Goal: Check status: Check status

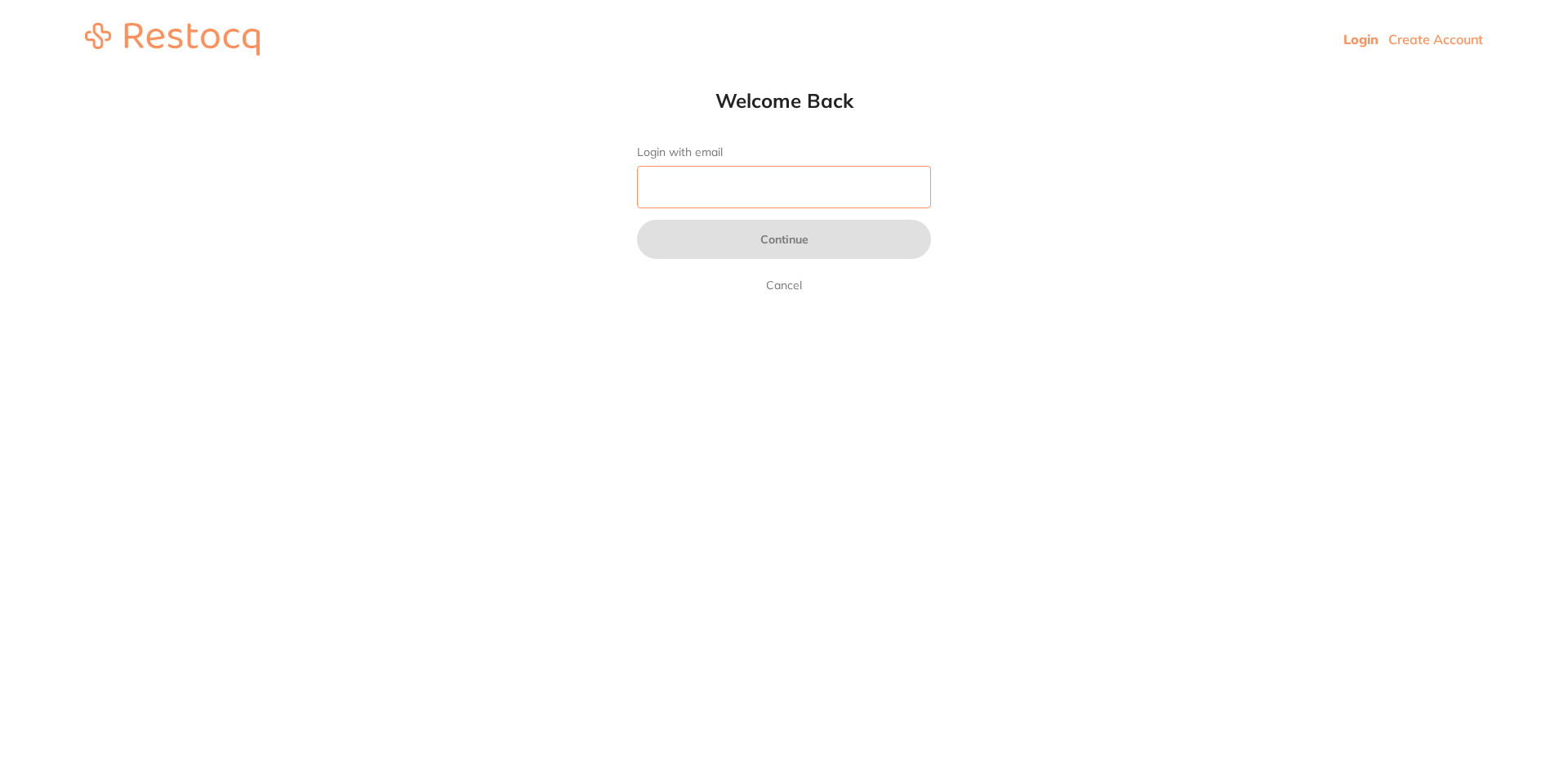
click at [668, 177] on input "Login with email" at bounding box center [784, 186] width 294 height 43
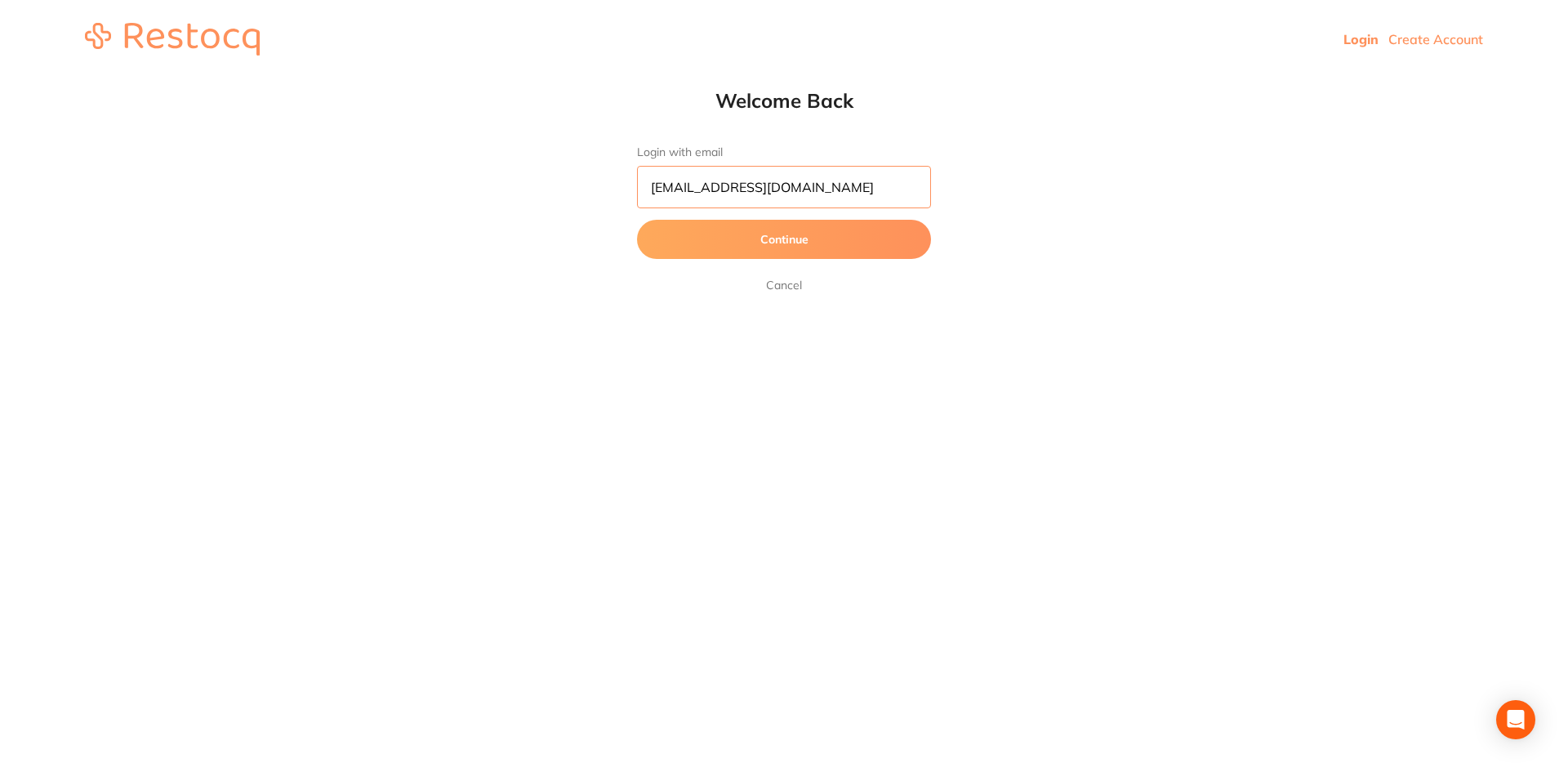
type input "[EMAIL_ADDRESS][DOMAIN_NAME]"
click at [637, 220] on button "Continue" at bounding box center [784, 239] width 294 height 39
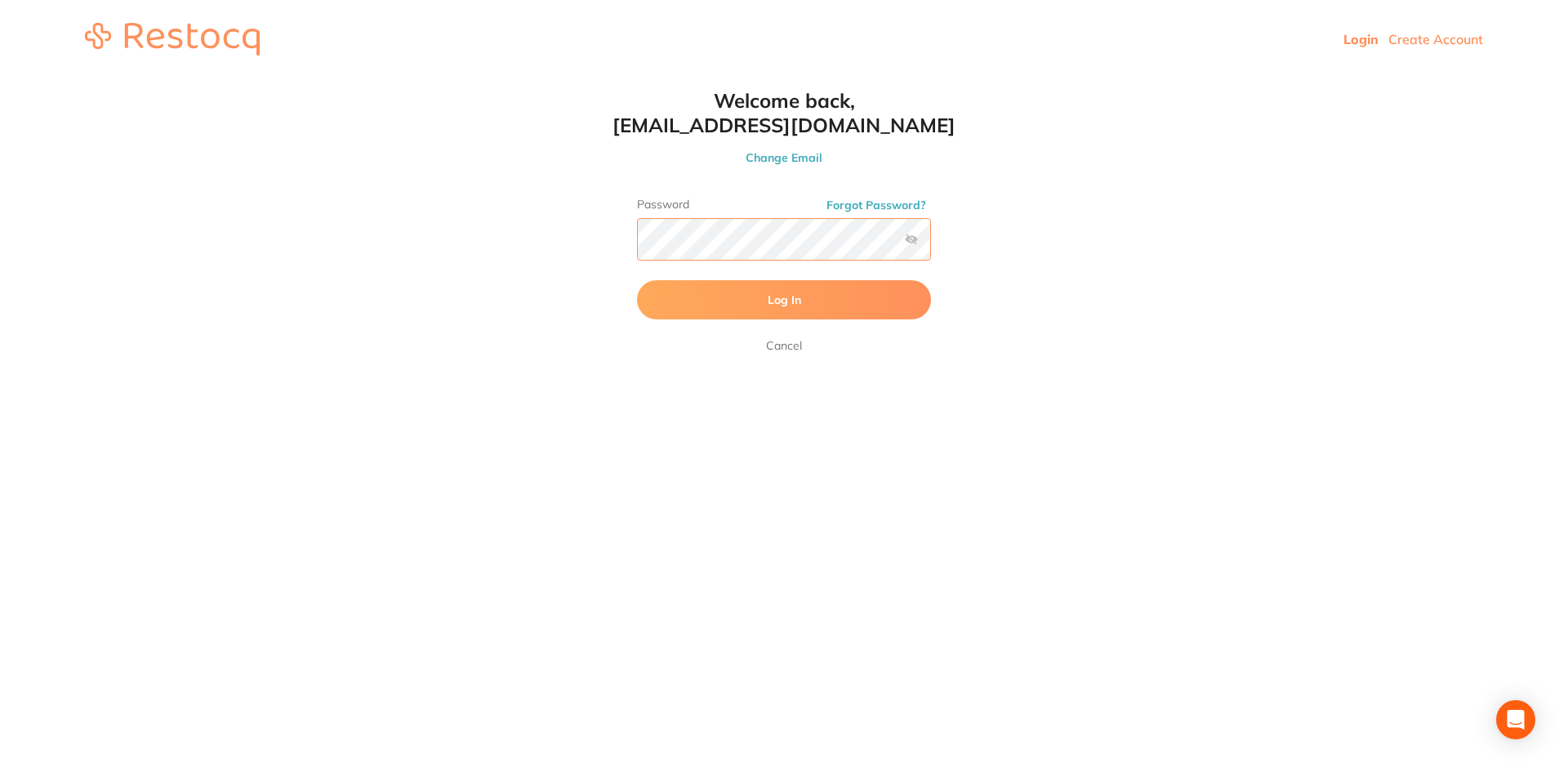
click at [637, 280] on button "Log In" at bounding box center [784, 299] width 294 height 39
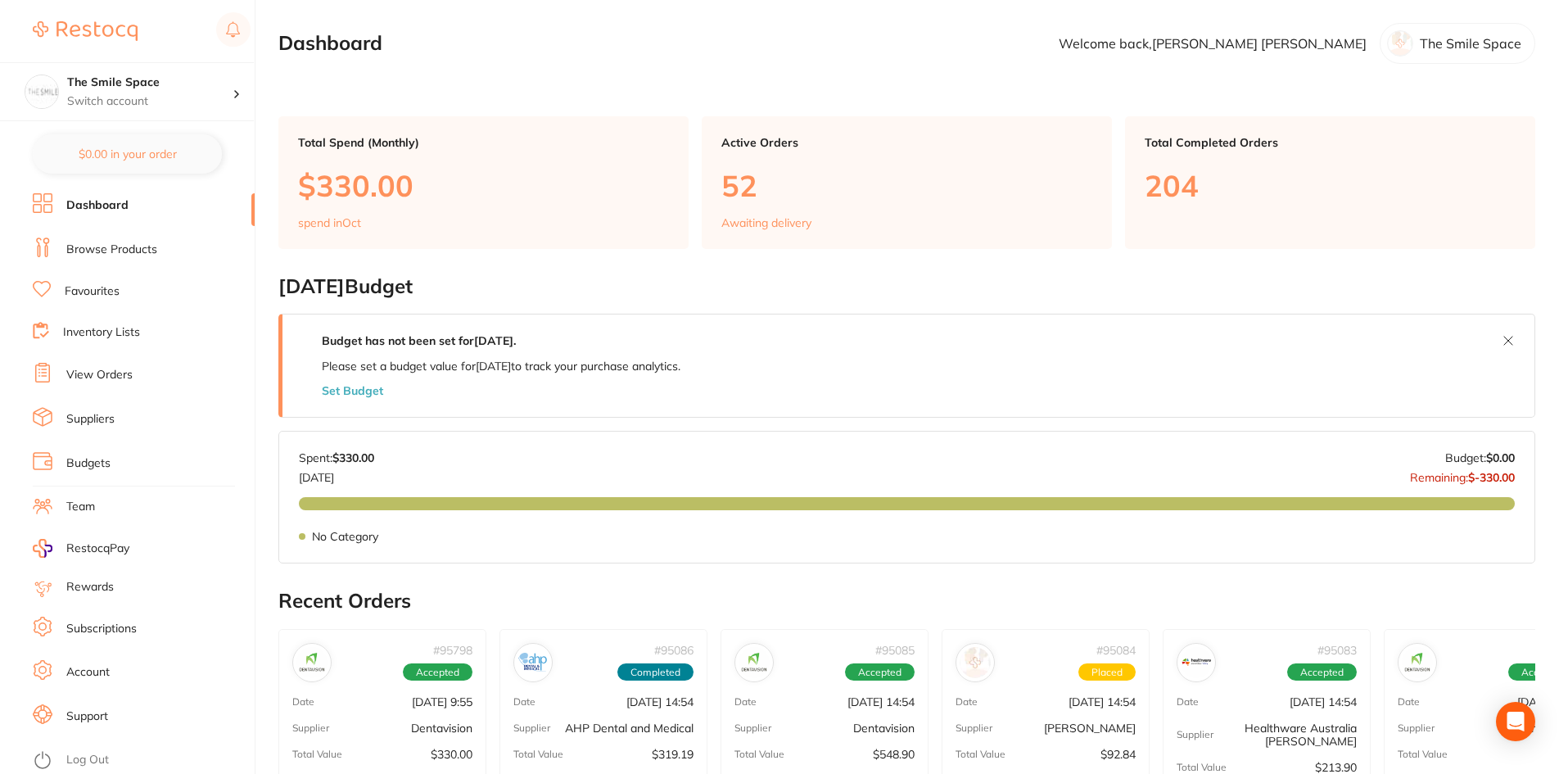
click at [129, 377] on link "View Orders" at bounding box center [100, 375] width 67 height 17
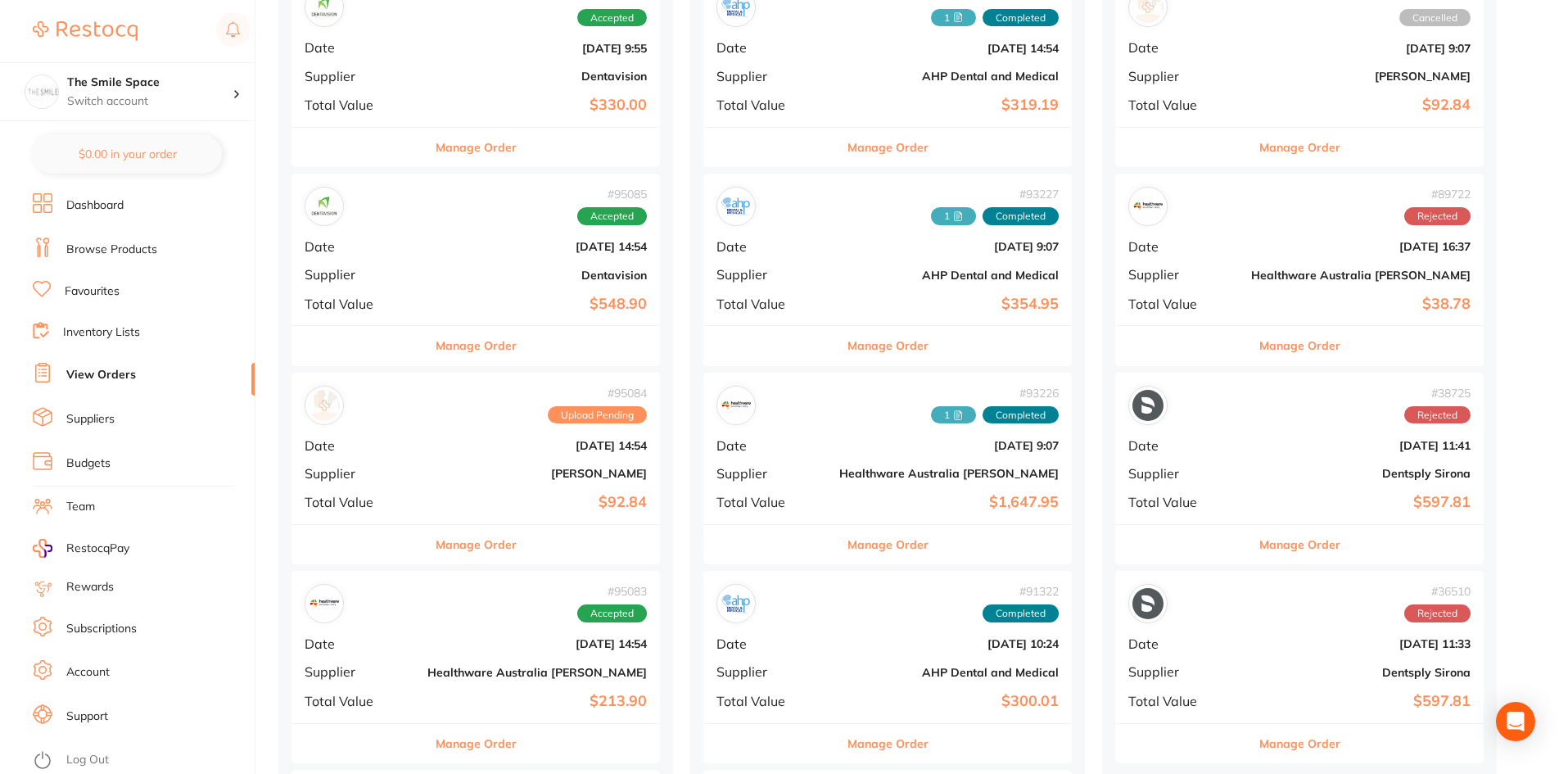
scroll to position [410, 0]
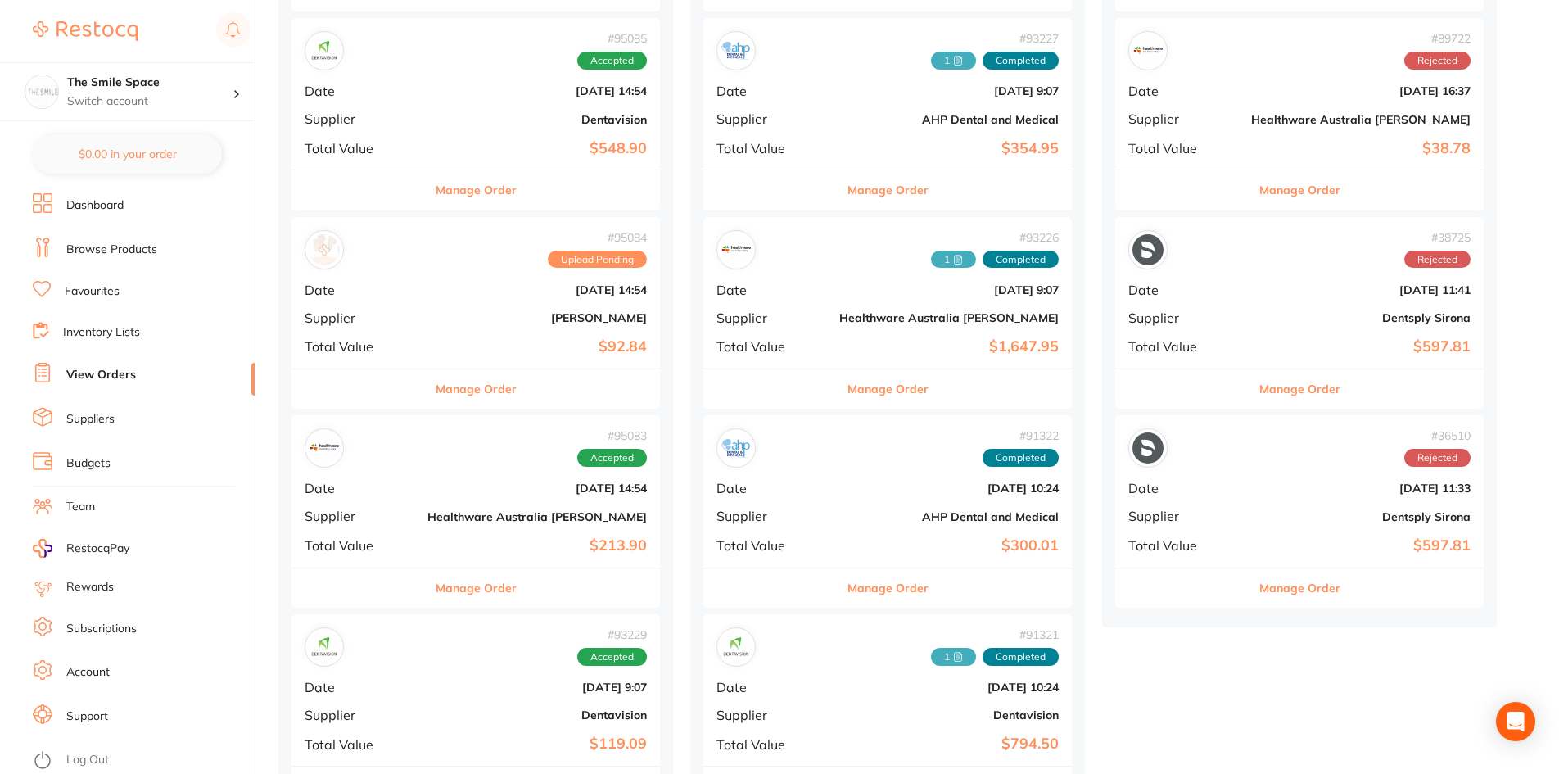
click at [848, 390] on button "Manage Order" at bounding box center [888, 389] width 81 height 39
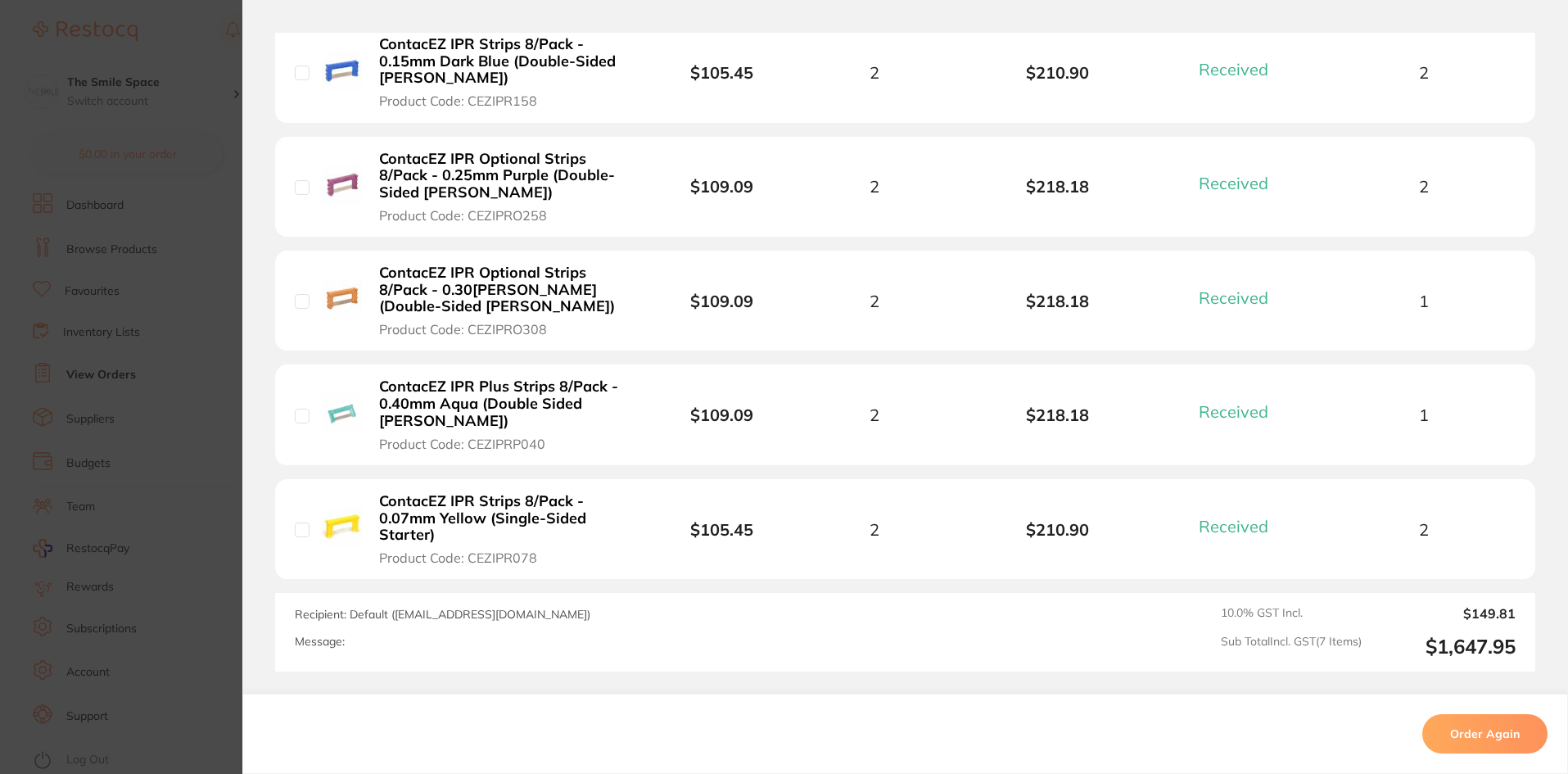
scroll to position [923, 0]
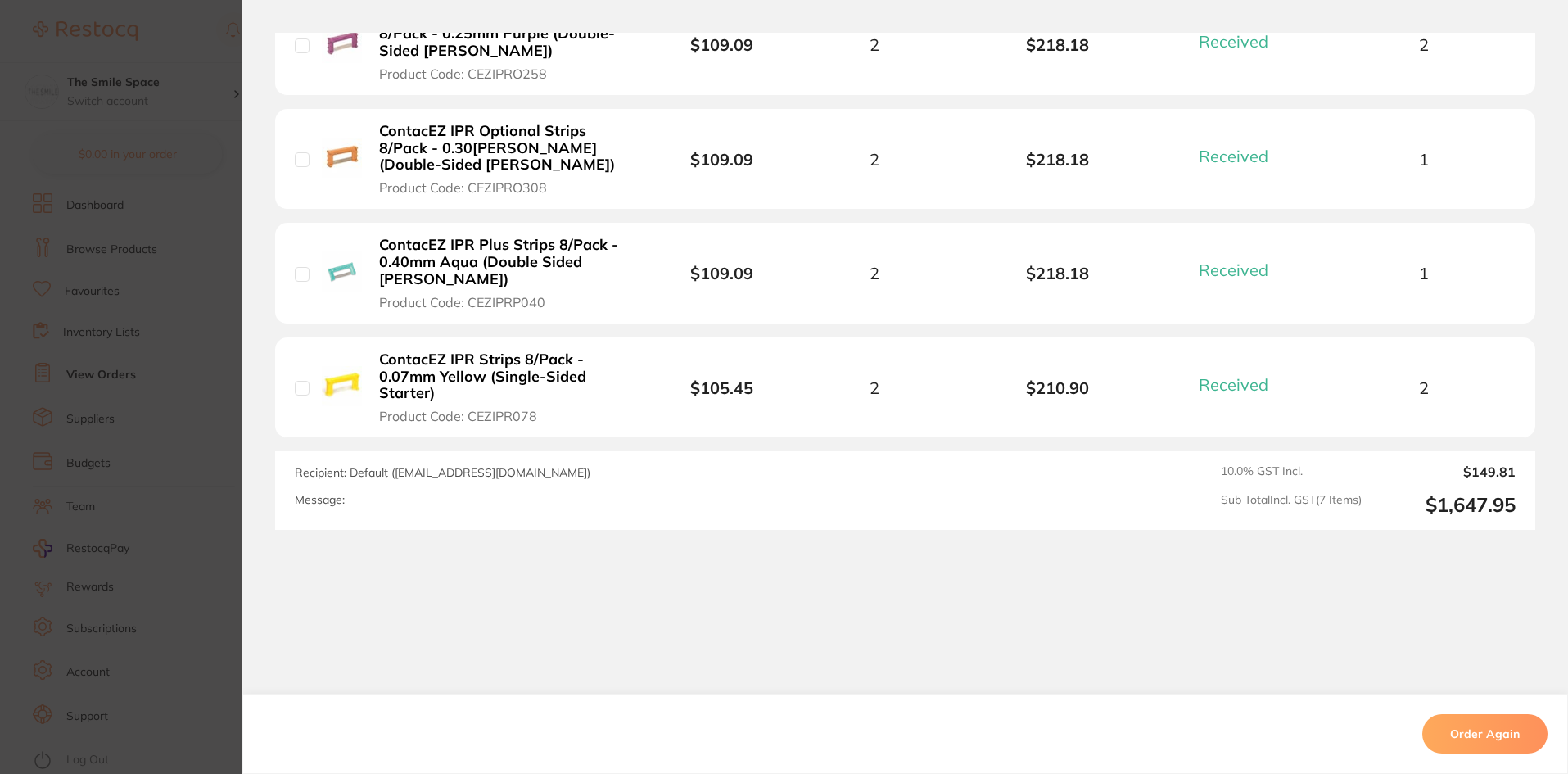
click at [212, 408] on section "Order ID: Restocq- 93226 Order Information 7 Received Completed Order Order Dat…" at bounding box center [784, 387] width 1568 height 774
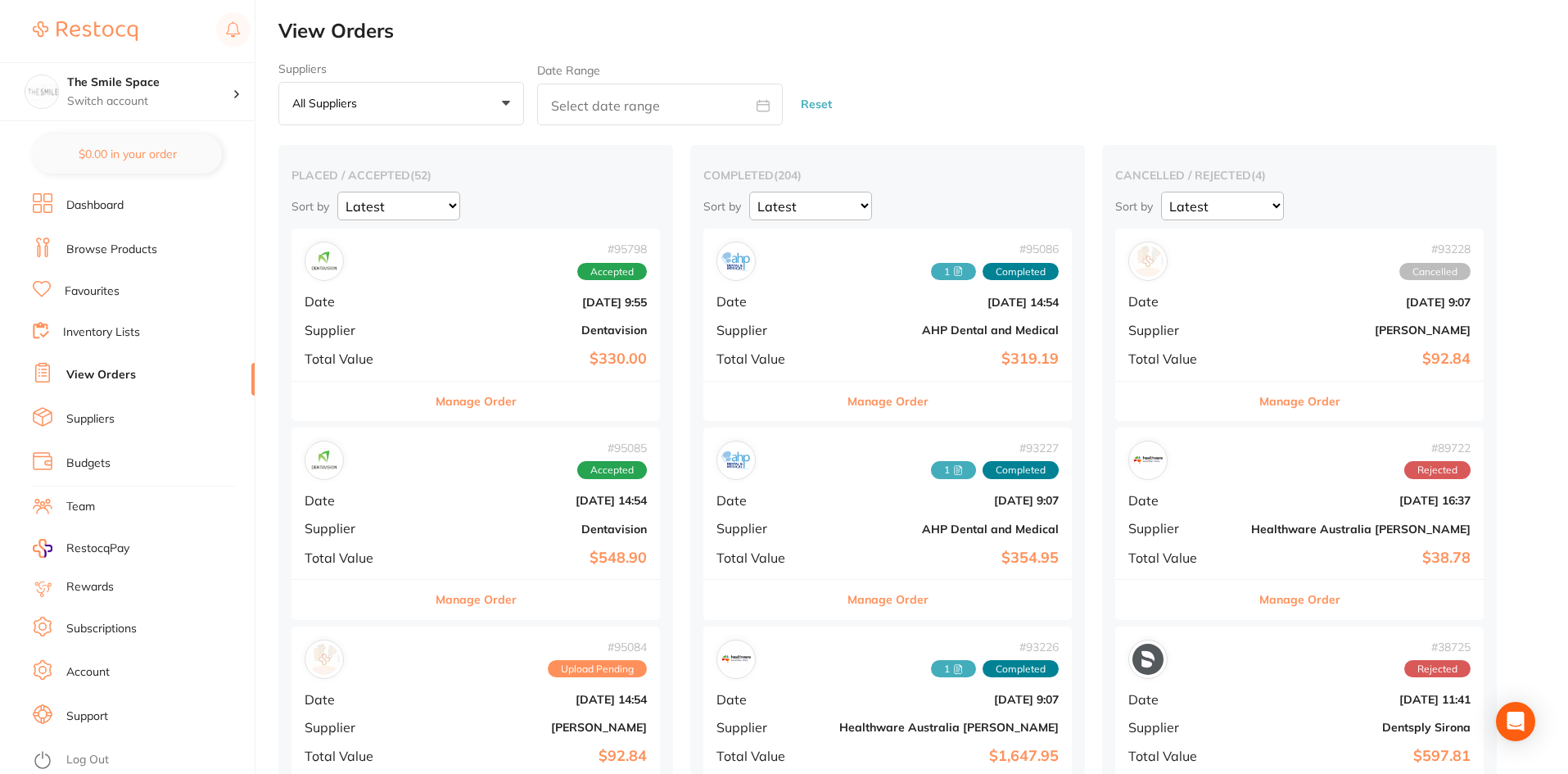
click at [467, 111] on button "All suppliers +0" at bounding box center [401, 104] width 246 height 44
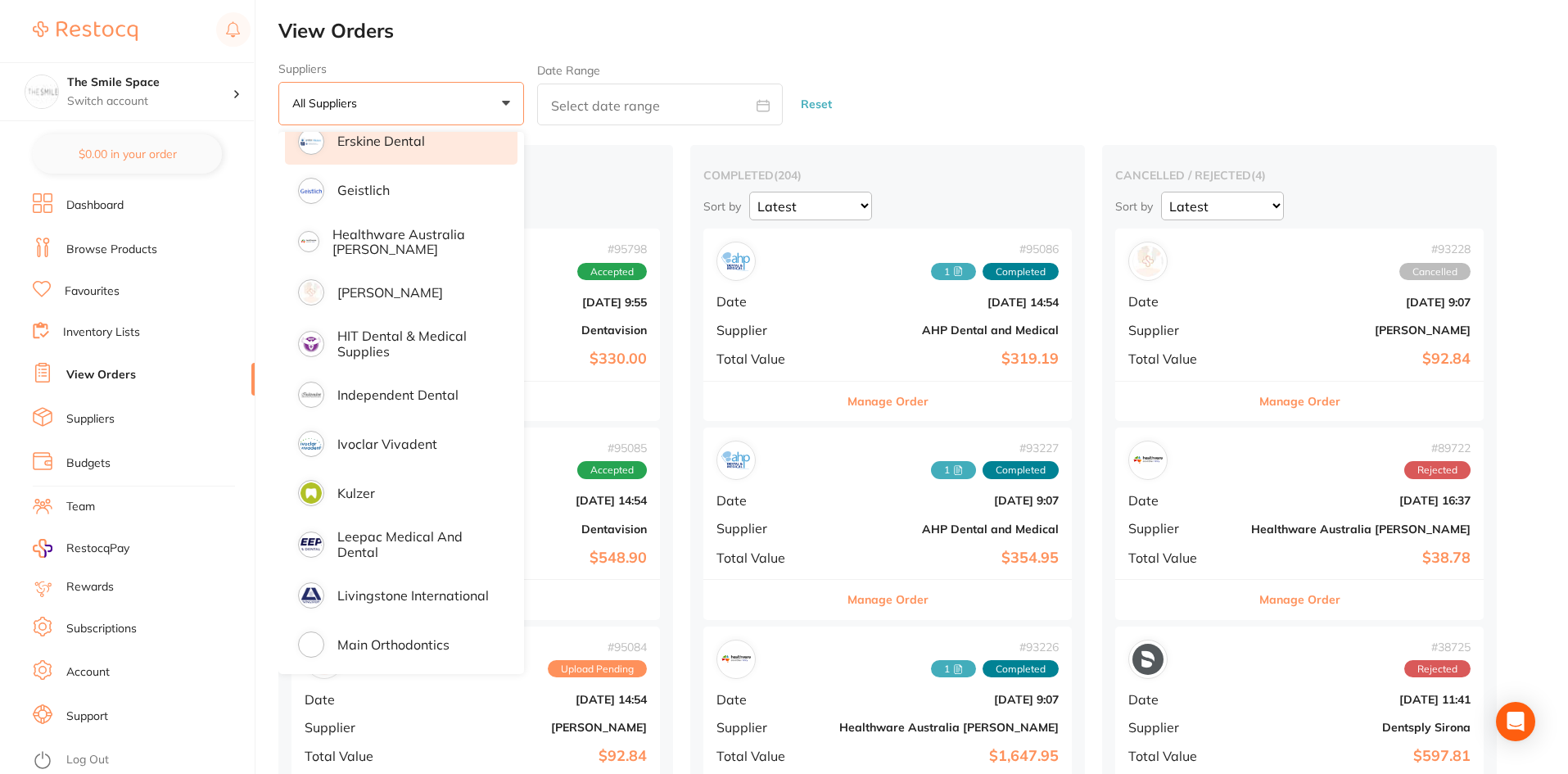
scroll to position [819, 0]
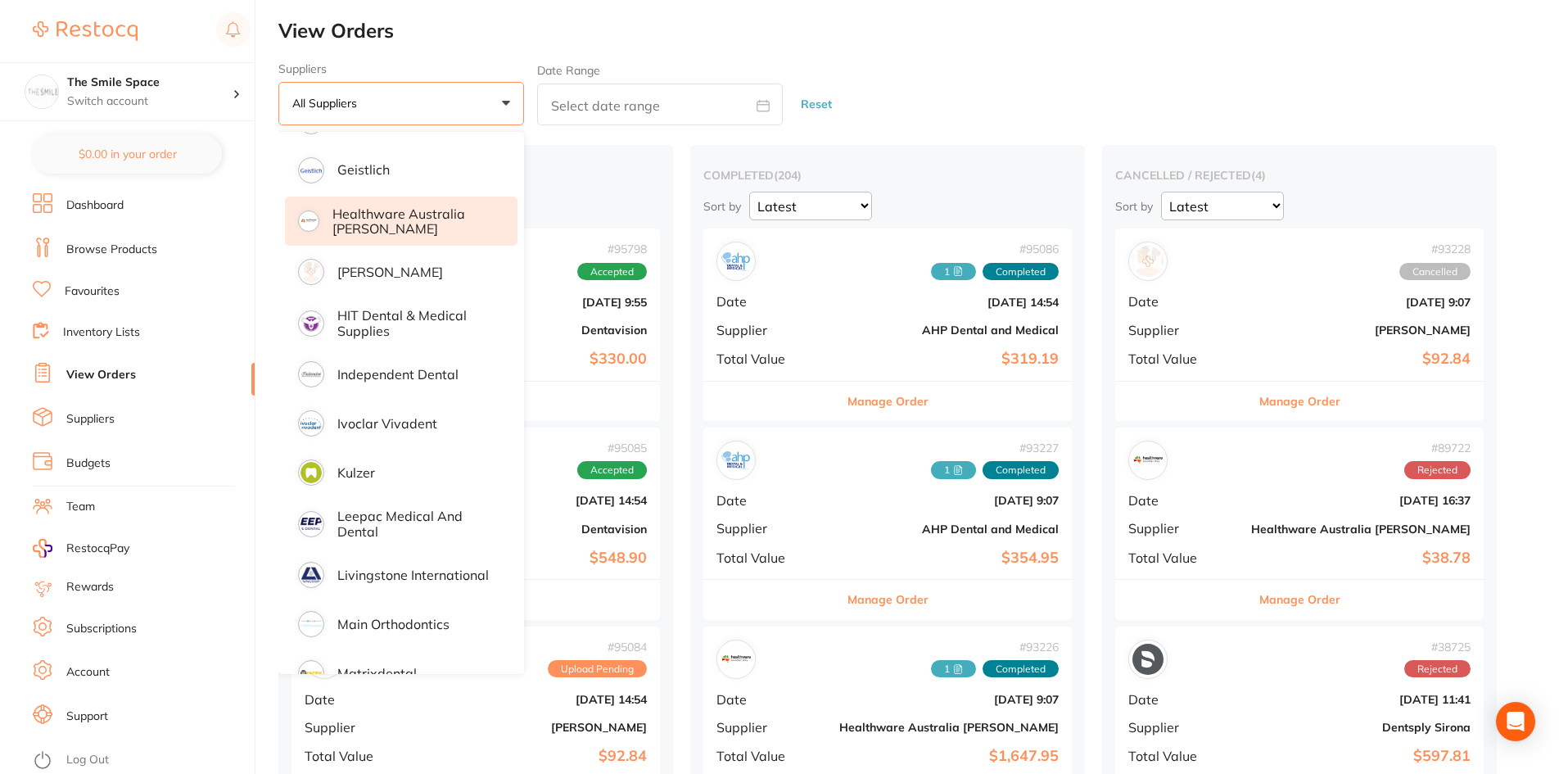
click at [407, 233] on p "Healthware Australia [PERSON_NAME]" at bounding box center [413, 221] width 162 height 31
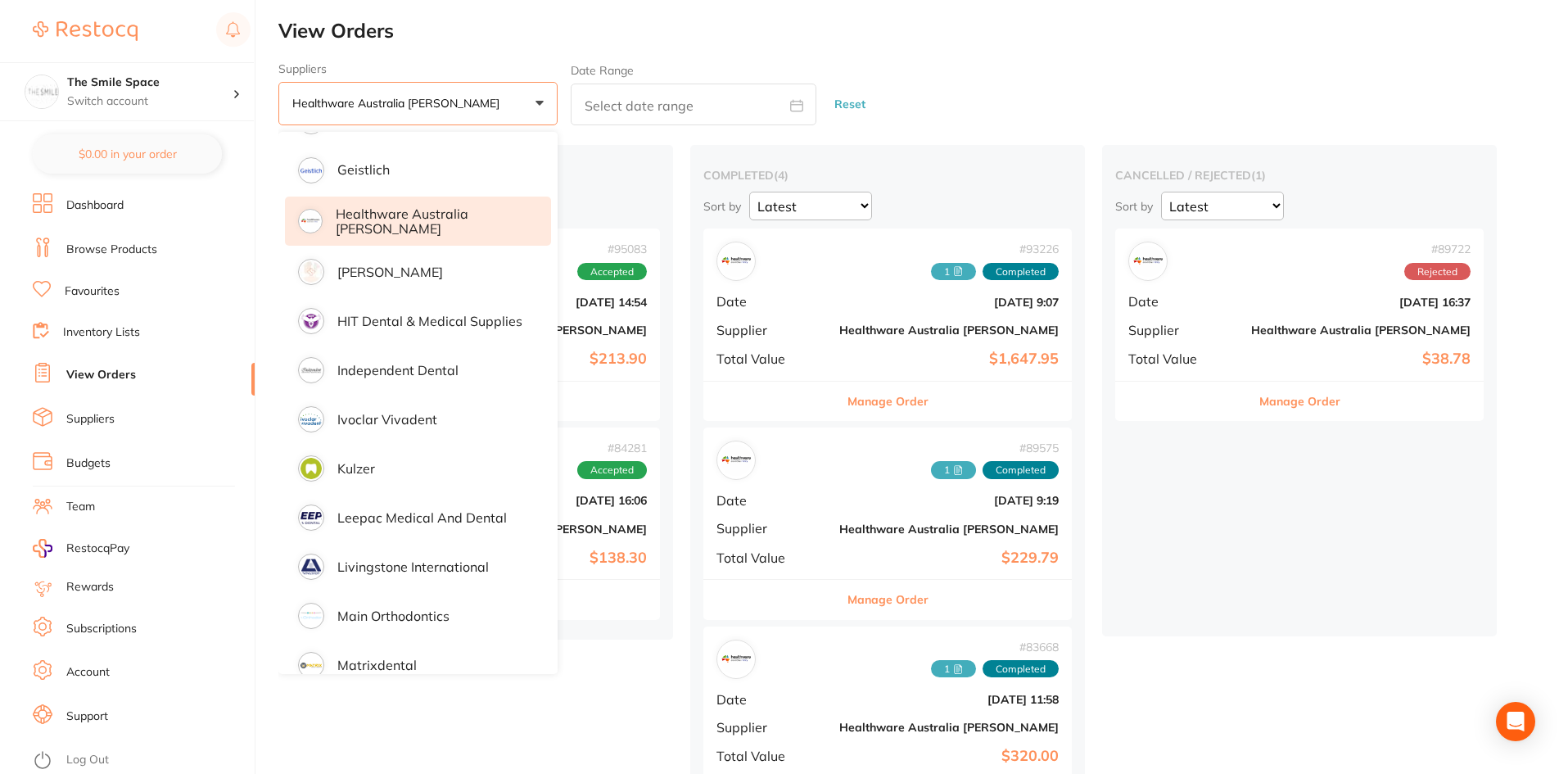
click at [990, 68] on div "Suppliers Healthware [GEOGRAPHIC_DATA] [PERSON_NAME] +0 All suppliers AB Orthod…" at bounding box center [923, 94] width 1290 height 64
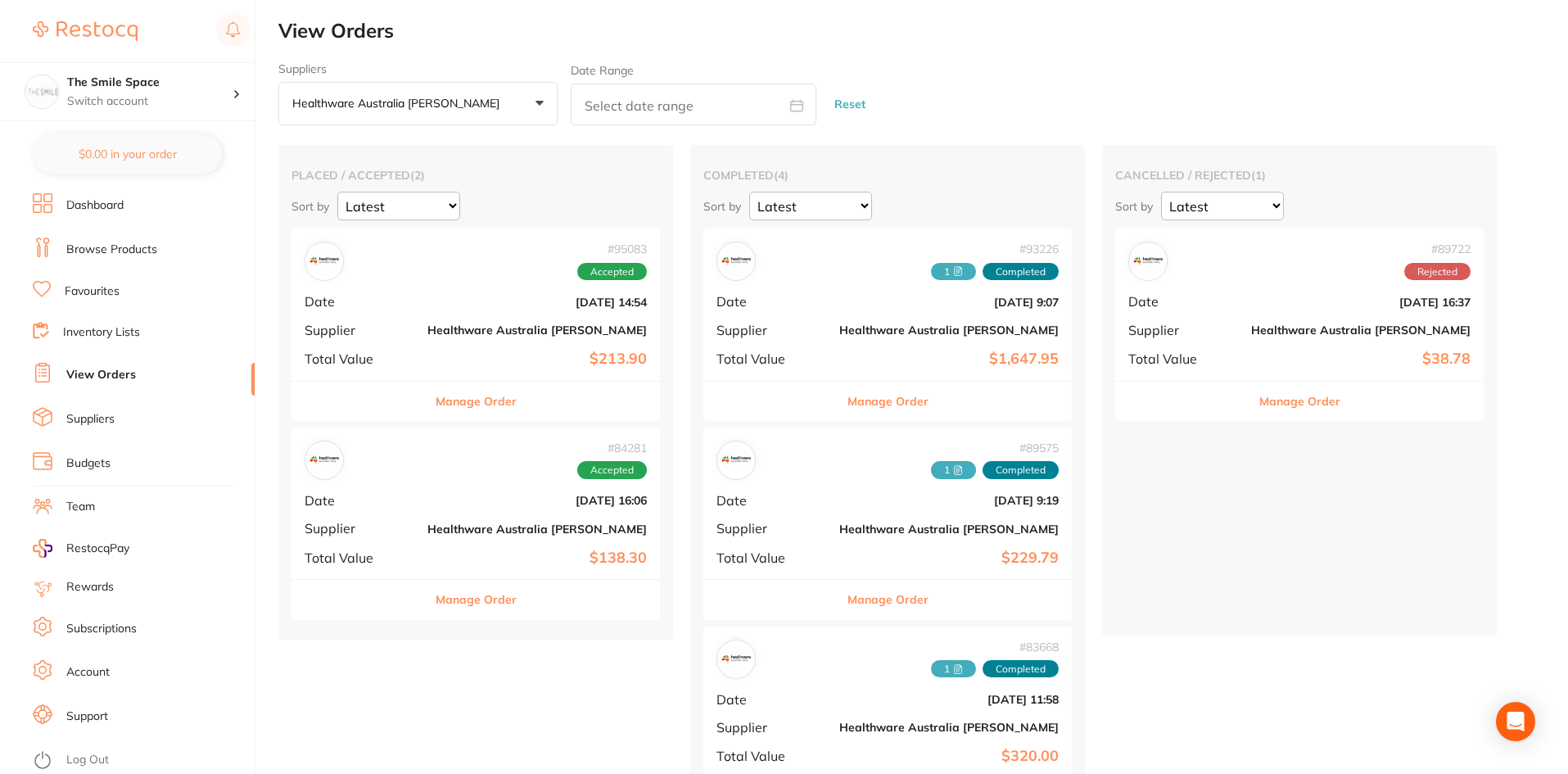
click at [451, 403] on button "Manage Order" at bounding box center [476, 401] width 81 height 39
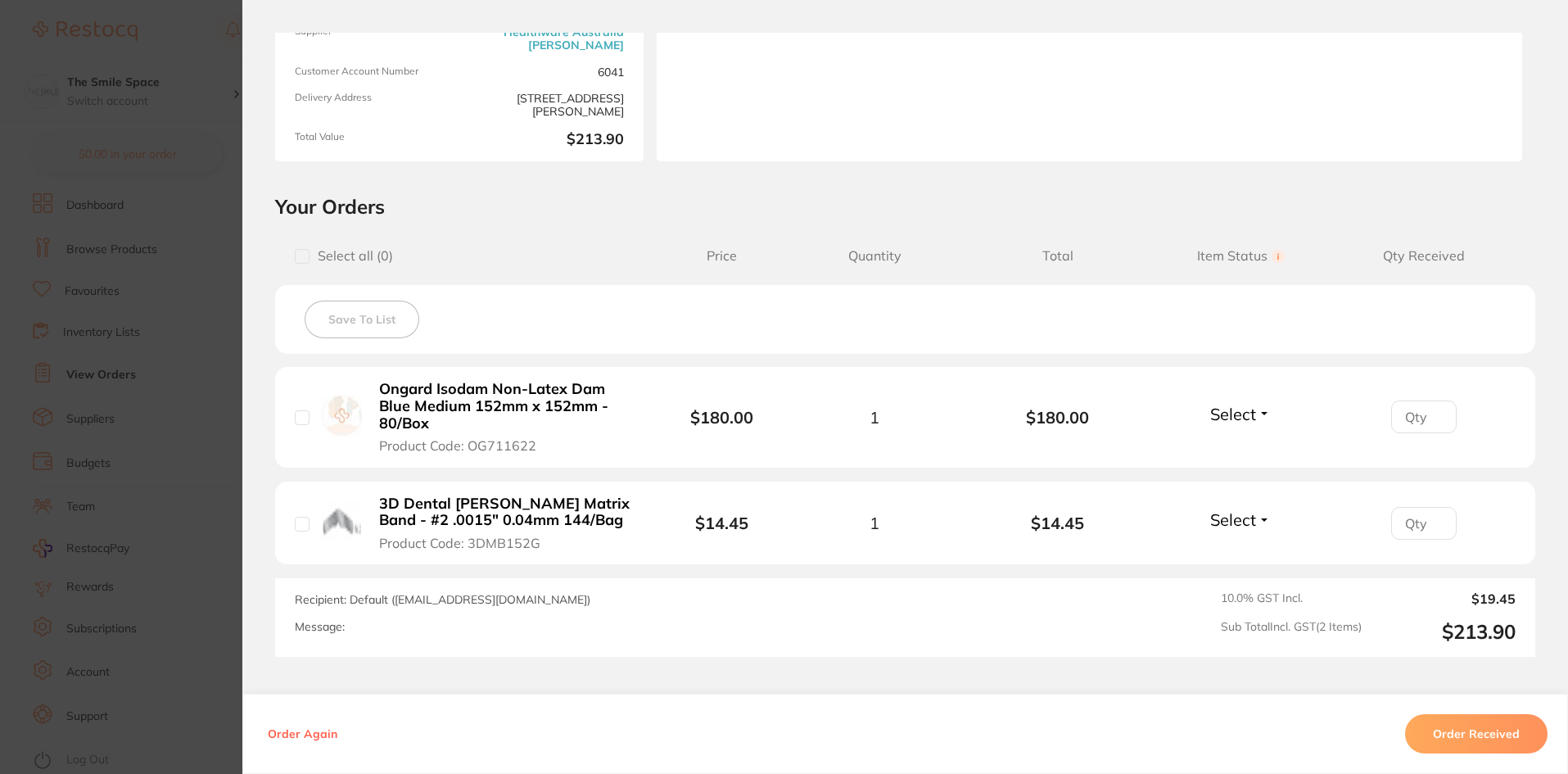
scroll to position [246, 0]
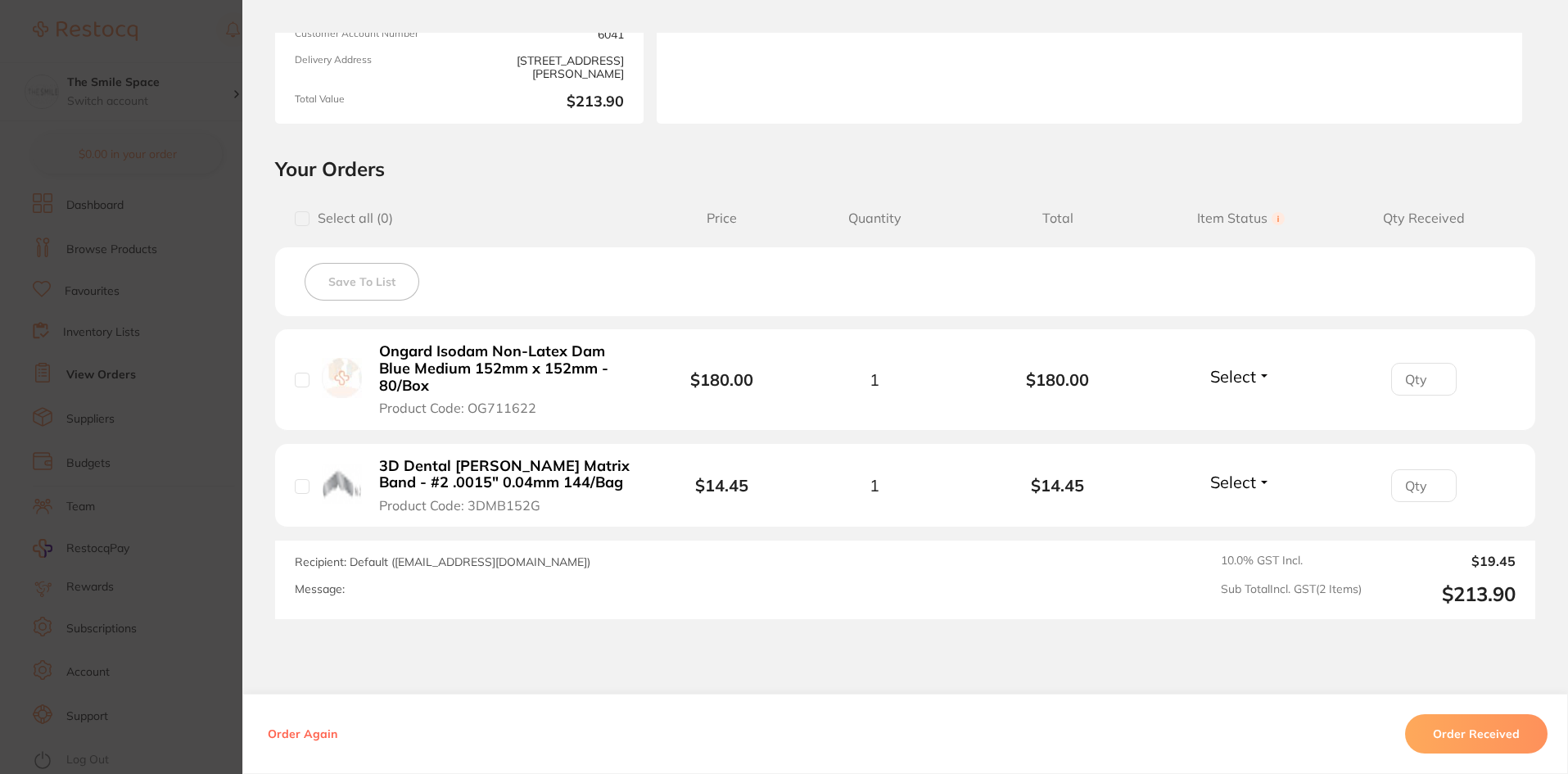
click at [226, 337] on section "Order ID: Restocq- 95083 Order Information Accepted Order Order Date [DATE] 14:…" at bounding box center [784, 387] width 1568 height 774
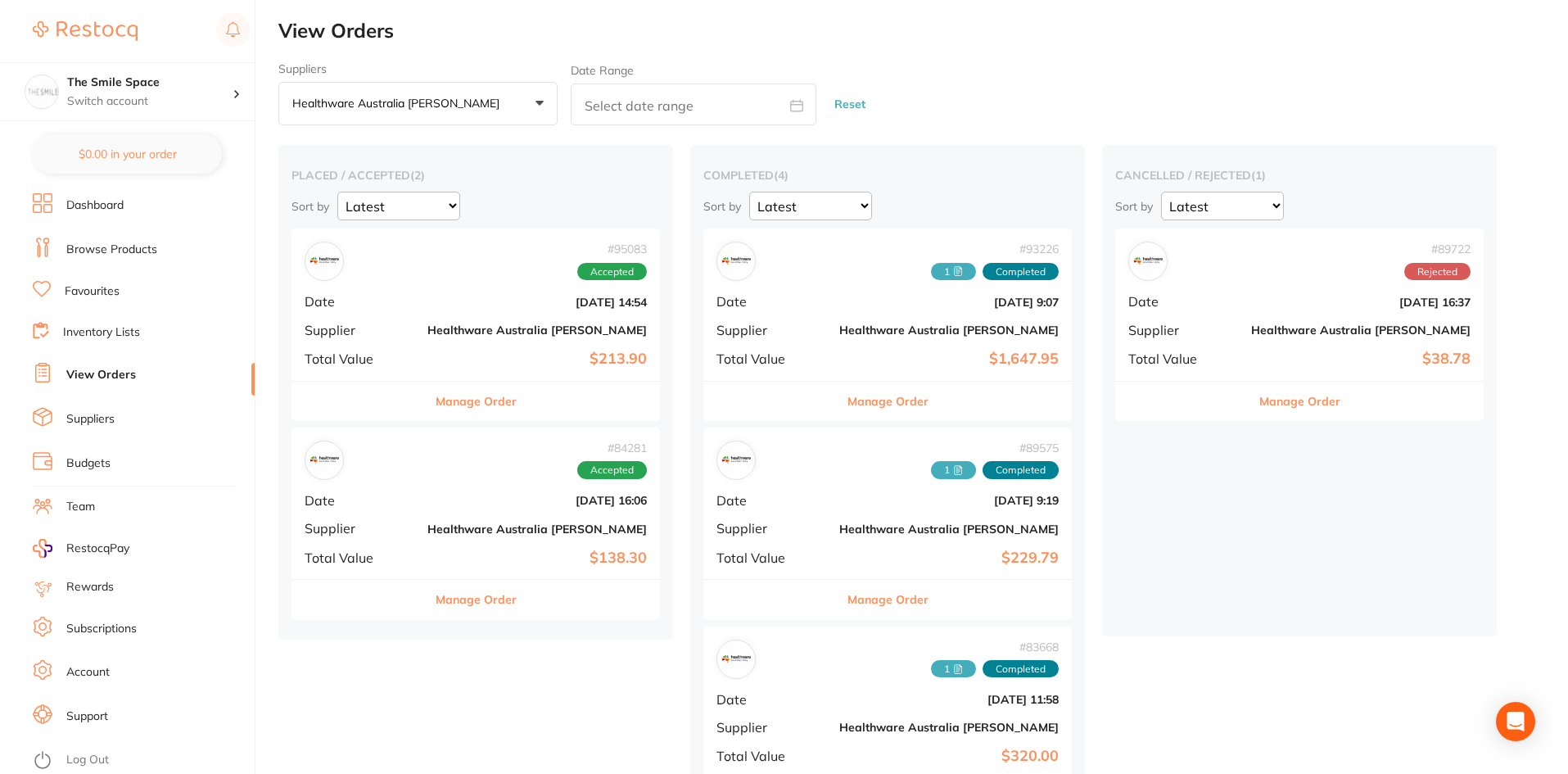
click at [435, 598] on button "Manage Order" at bounding box center [476, 599] width 81 height 39
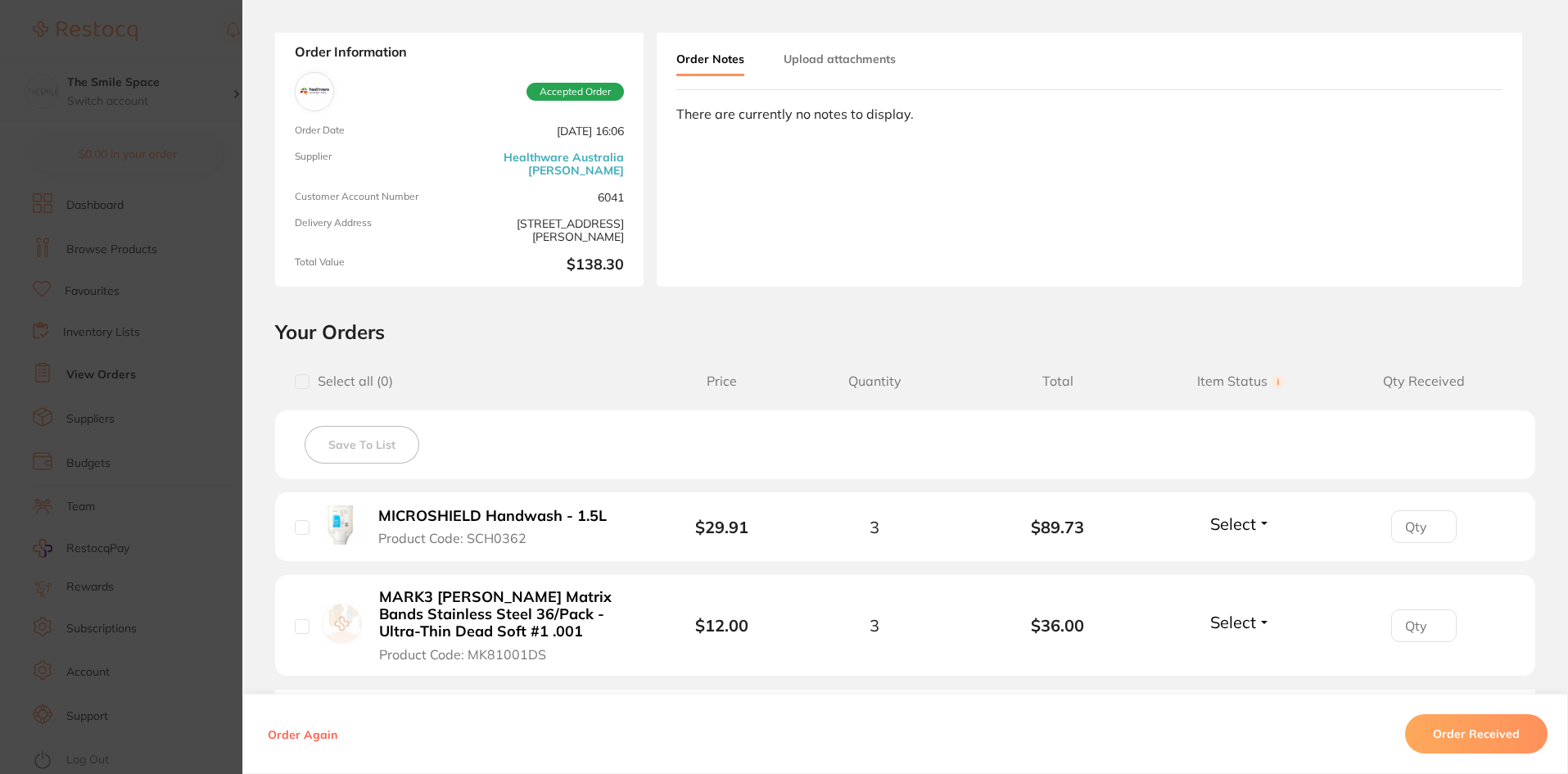
scroll to position [246, 0]
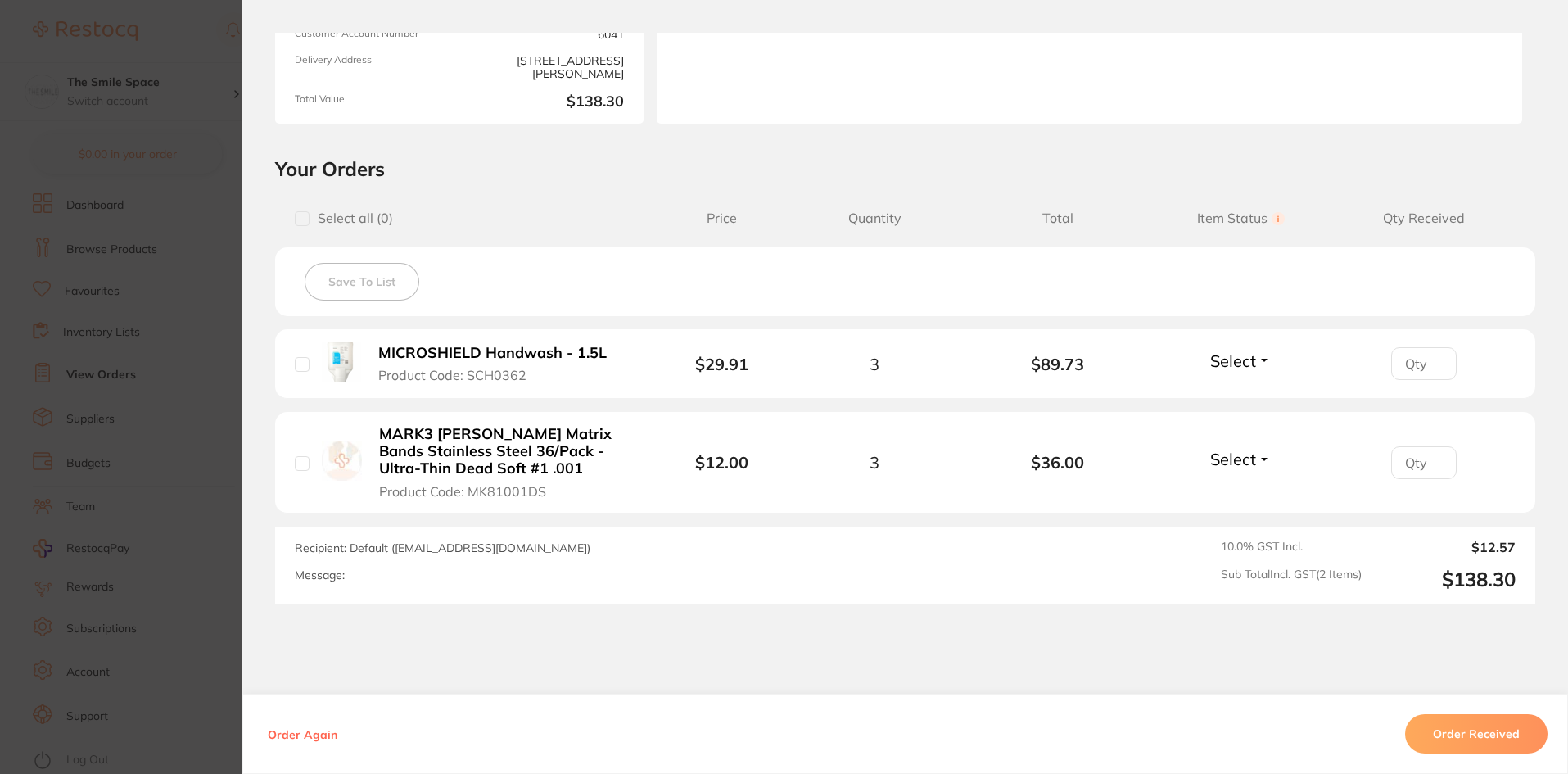
click at [203, 471] on section "Order ID: Restocq- 84281 Order Information Accepted Order Order Date [DATE] 16:…" at bounding box center [784, 387] width 1568 height 774
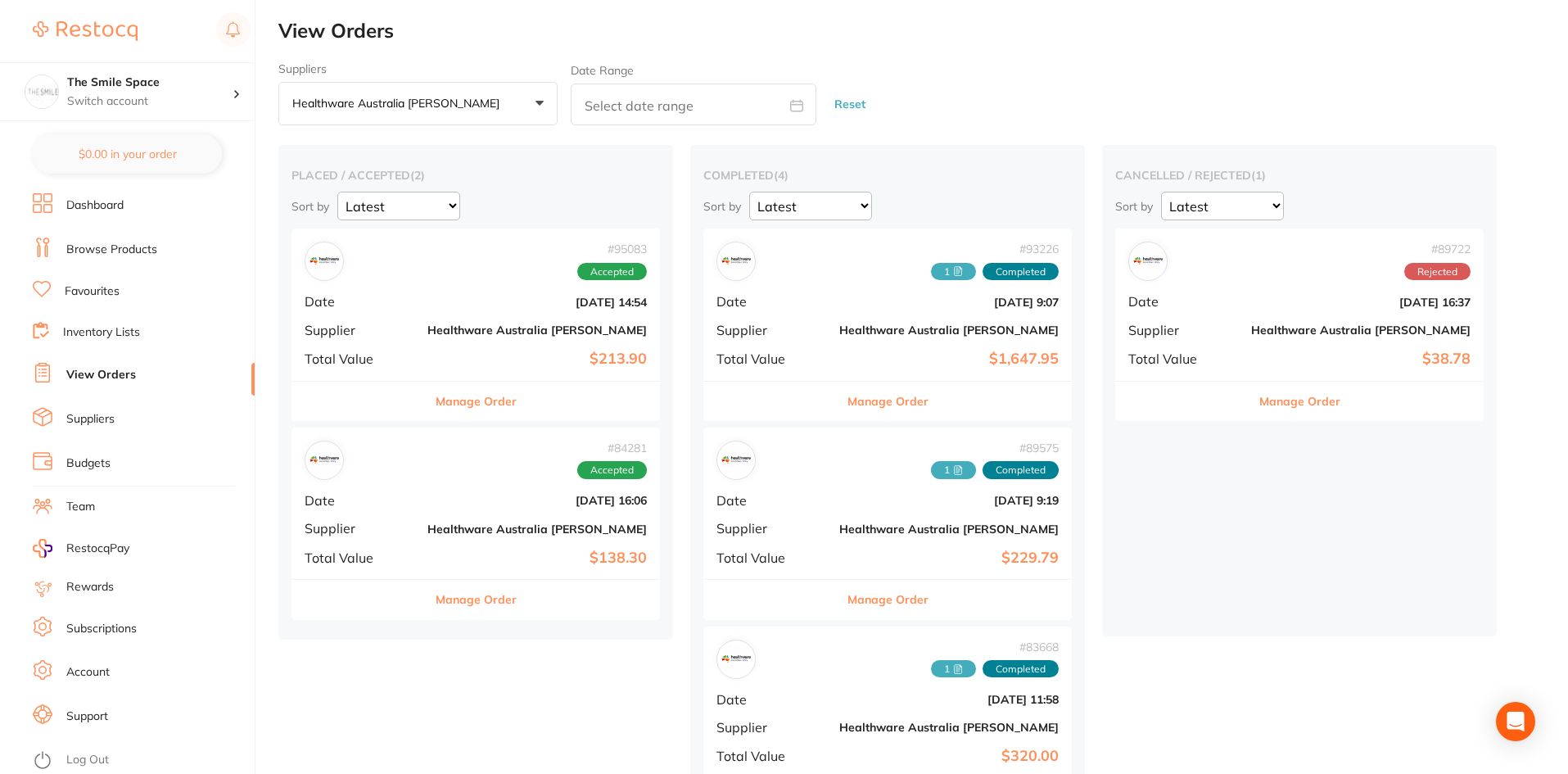
click at [380, 91] on button "Healthware Australia [PERSON_NAME] +0" at bounding box center [418, 104] width 279 height 44
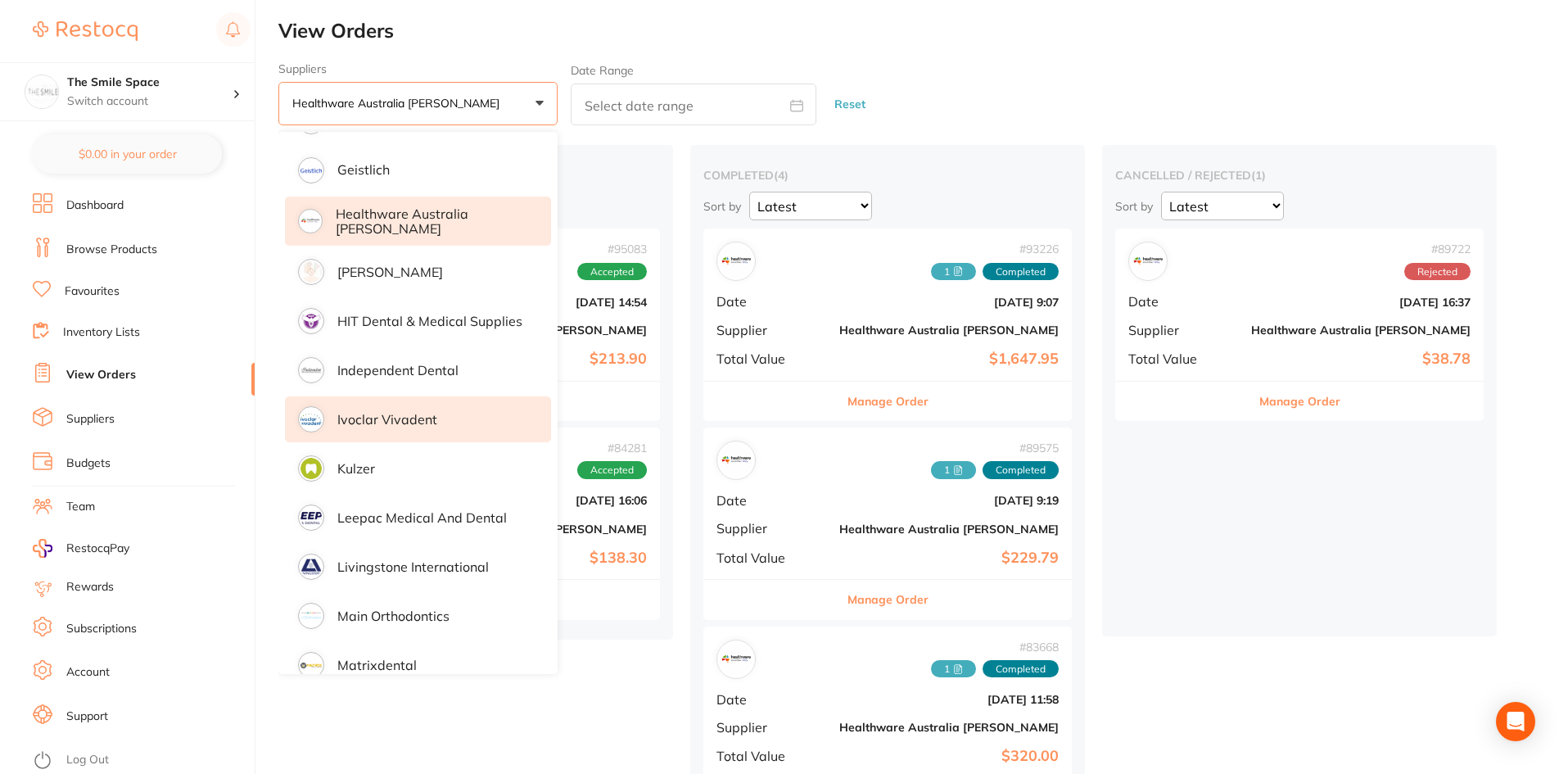
scroll to position [410, 0]
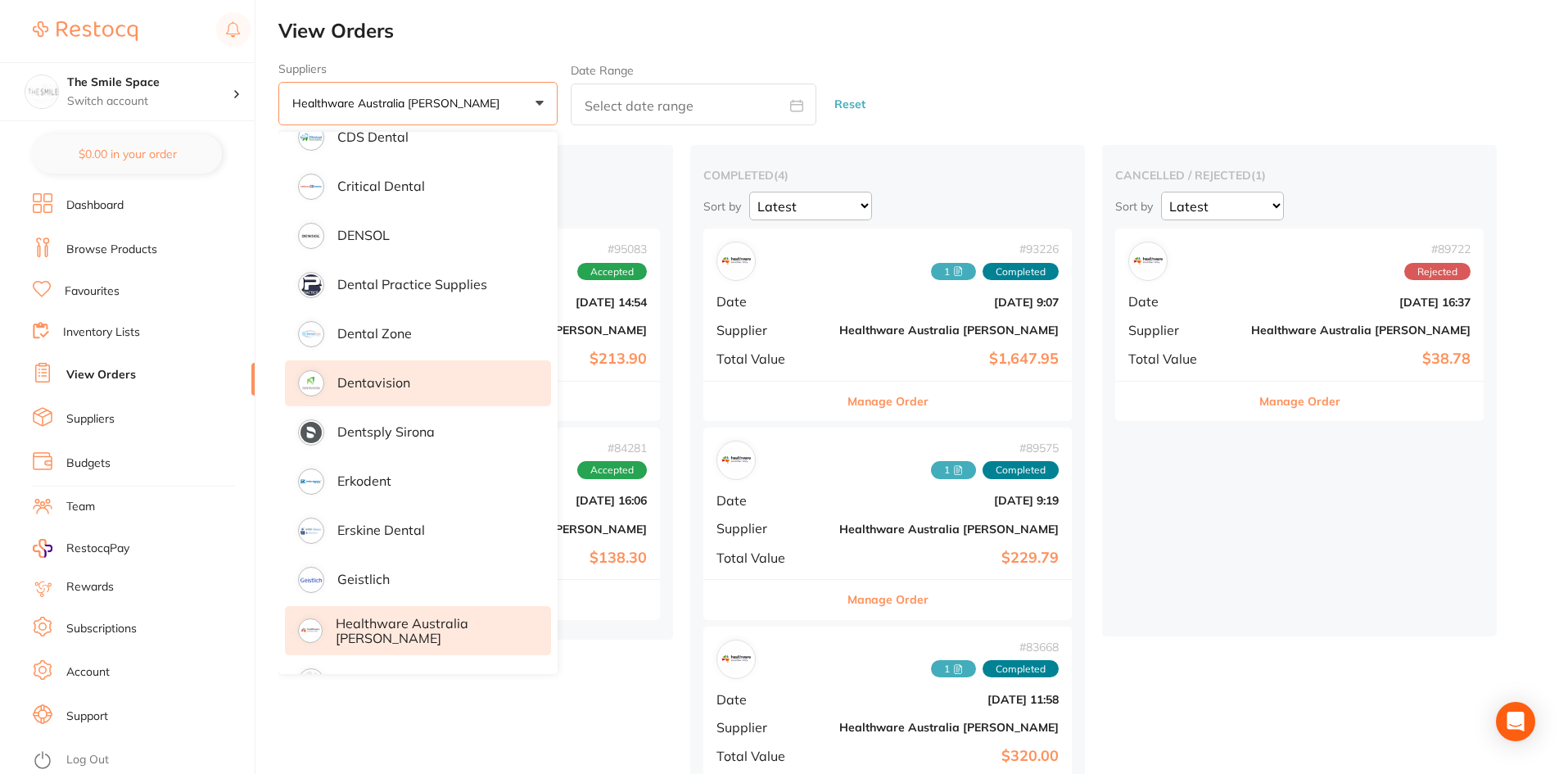
click at [412, 378] on li "Dentavision" at bounding box center [418, 383] width 266 height 46
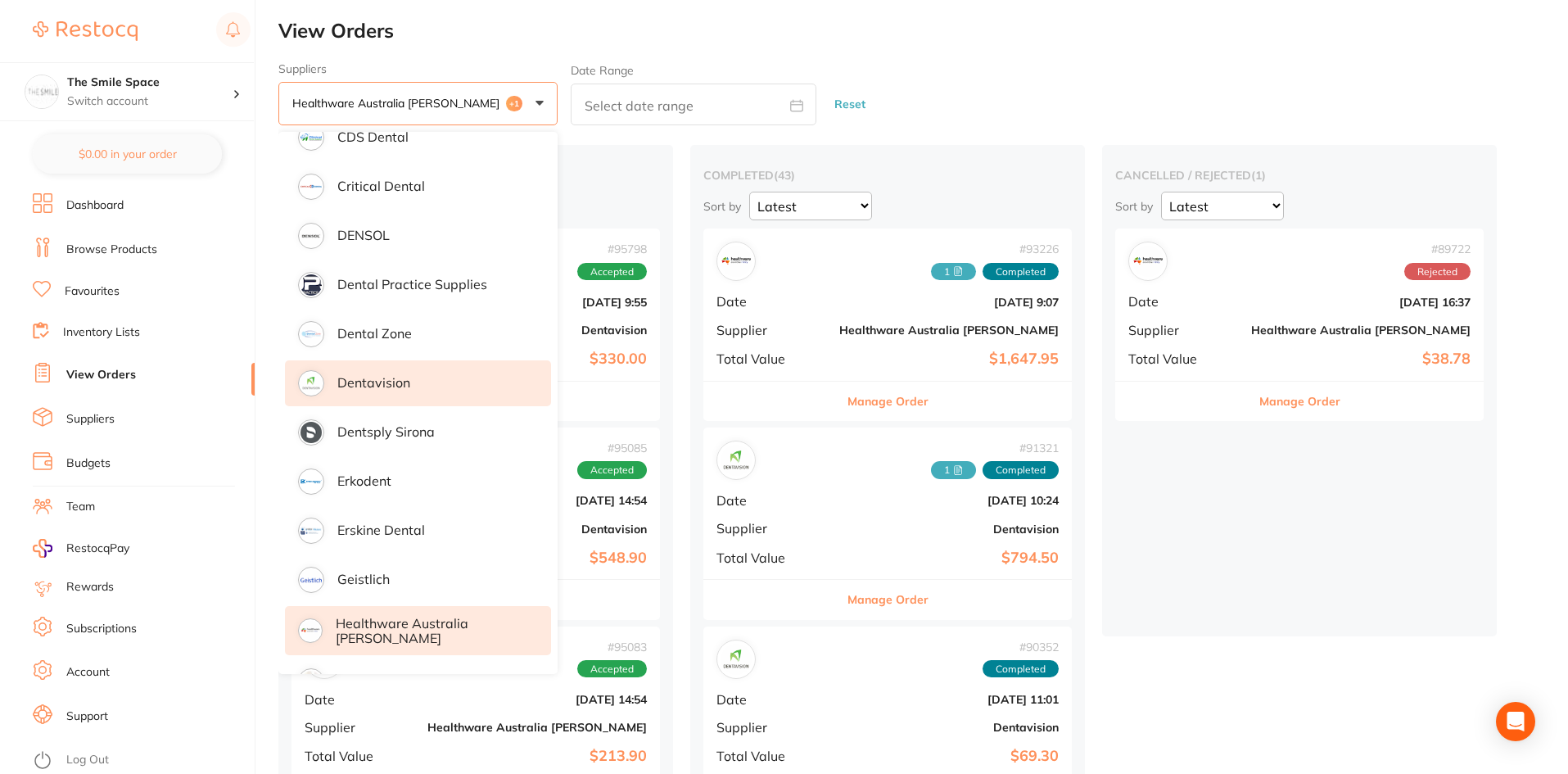
click at [910, 109] on div "Suppliers Healthware [GEOGRAPHIC_DATA] [PERSON_NAME] +1 All suppliers AB Orthod…" at bounding box center [923, 94] width 1290 height 64
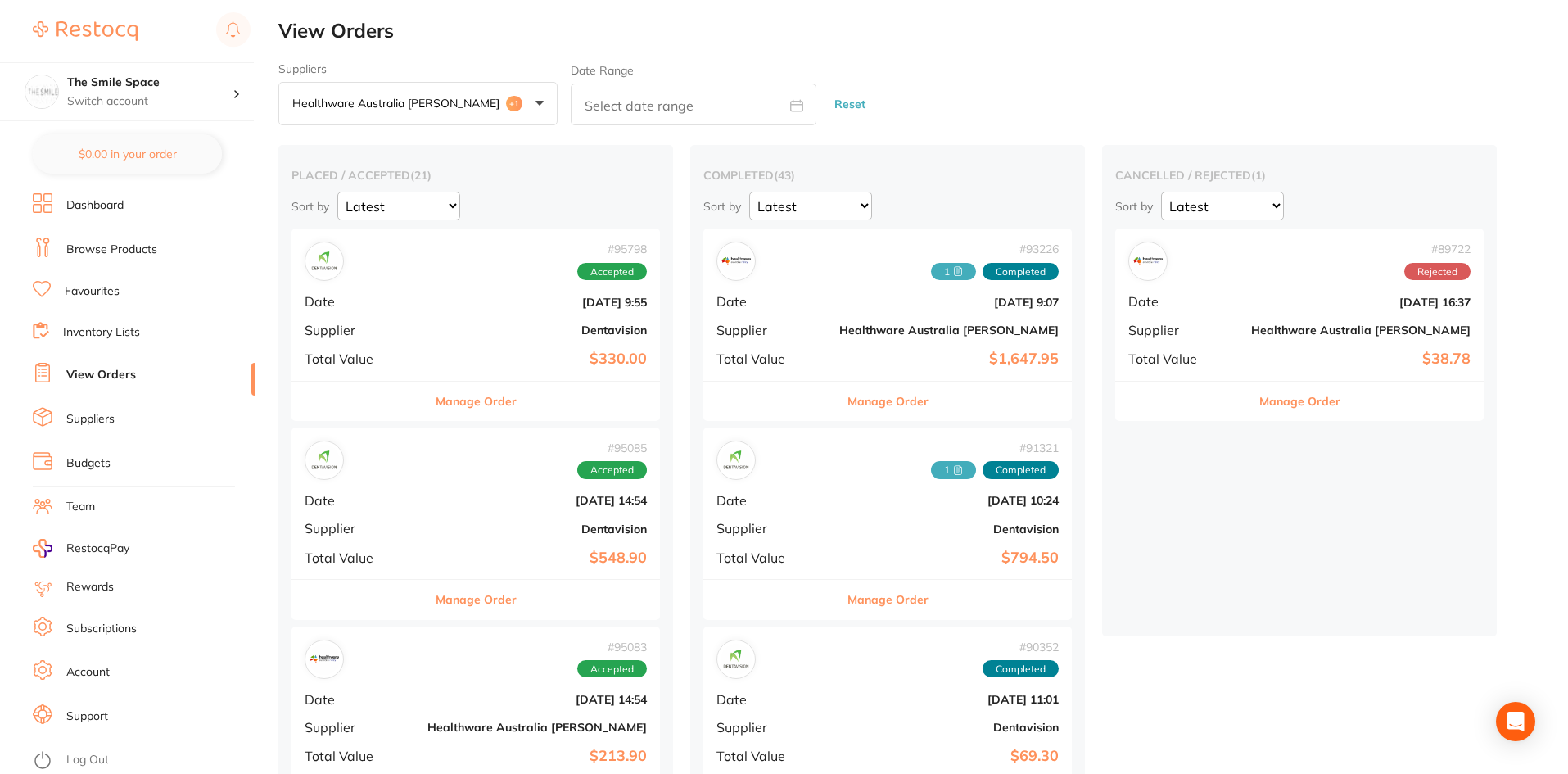
click at [455, 411] on button "Manage Order" at bounding box center [476, 401] width 81 height 39
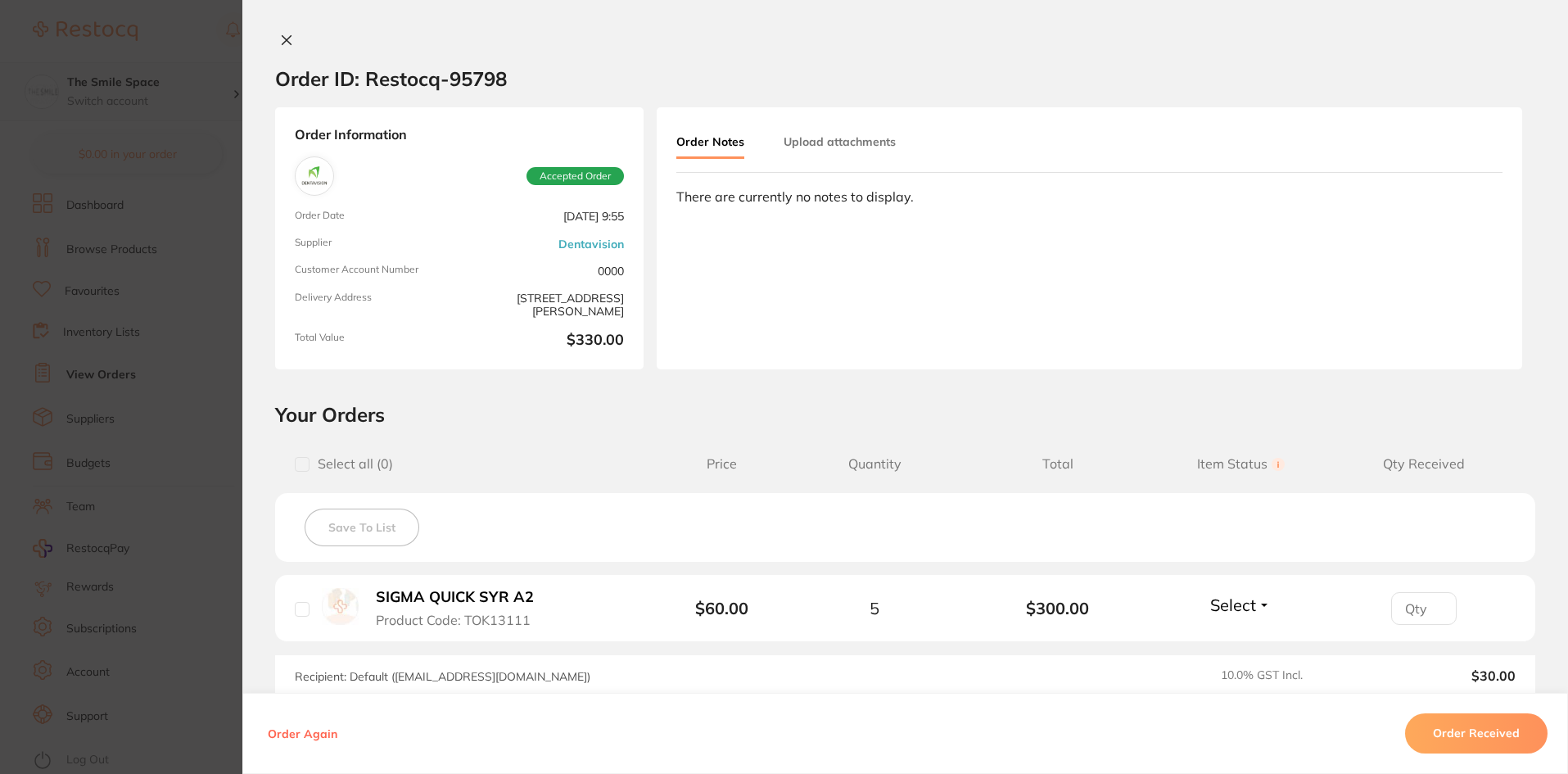
click at [182, 76] on section "Order ID: Restocq- 95798 Order Information Accepted Order Order Date [DATE] 9:5…" at bounding box center [784, 387] width 1568 height 774
